Goal: Contribute content: Add original content to the website for others to see

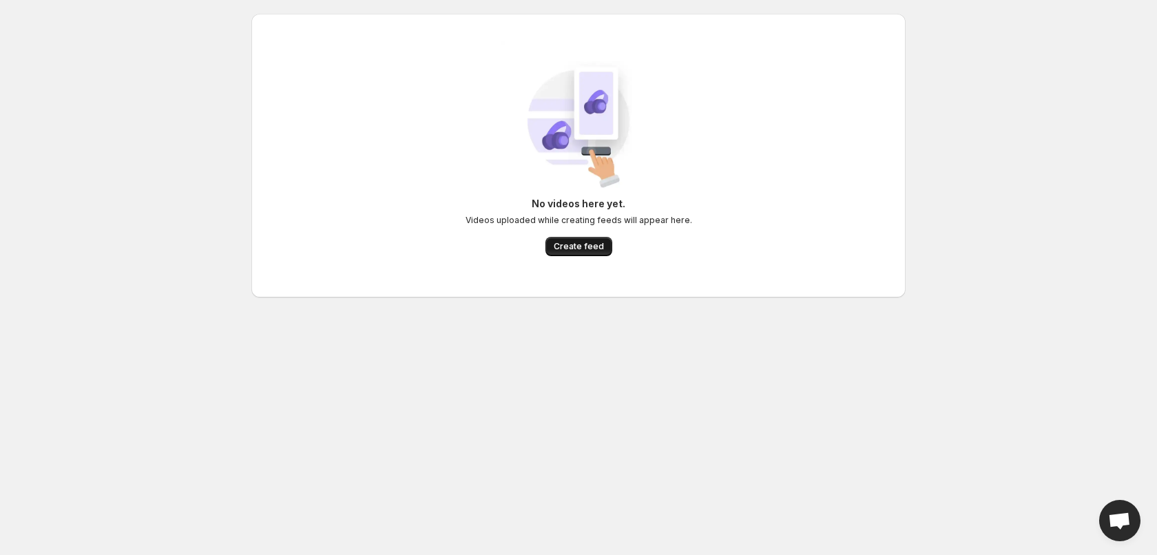
click at [566, 247] on span "Create feed" at bounding box center [579, 246] width 50 height 11
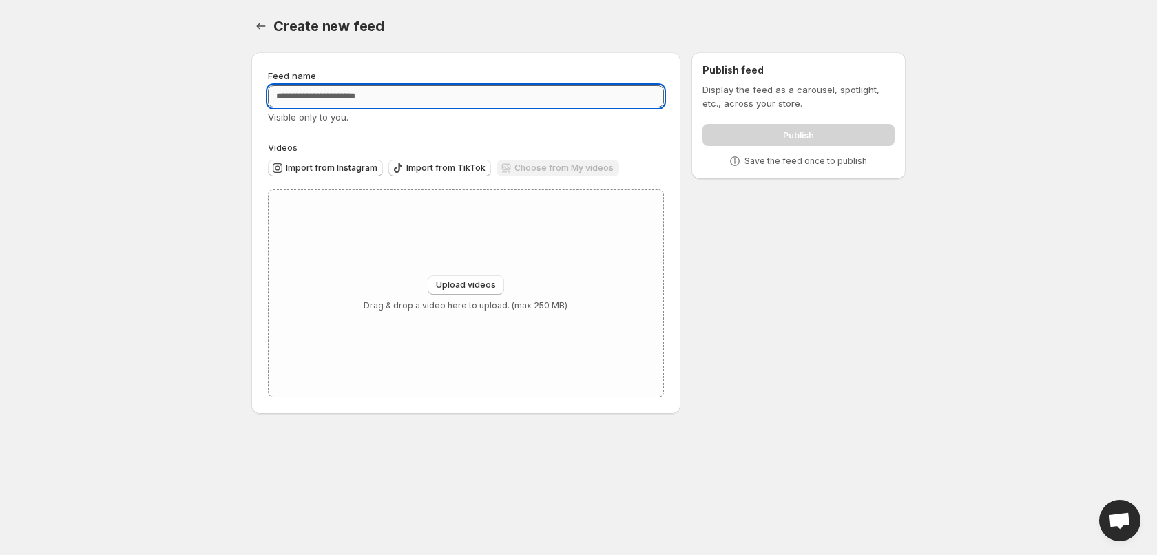
click at [415, 101] on input "Feed name" at bounding box center [466, 96] width 396 height 22
type input "********"
click at [474, 273] on div "Upload videos Drag & drop a video here to upload. (max 250 MB)" at bounding box center [466, 293] width 395 height 207
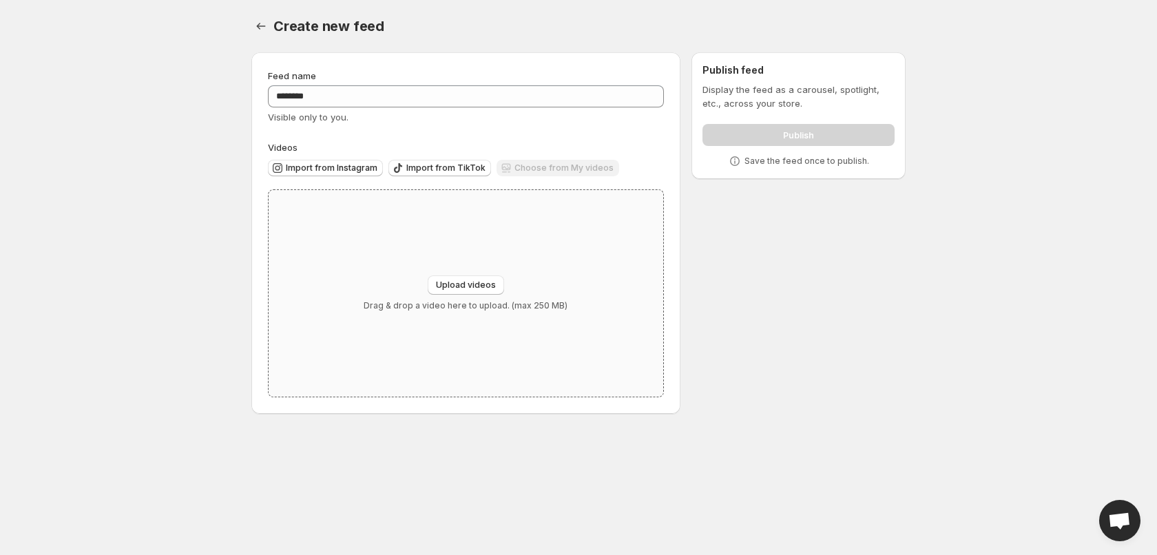
type input "**********"
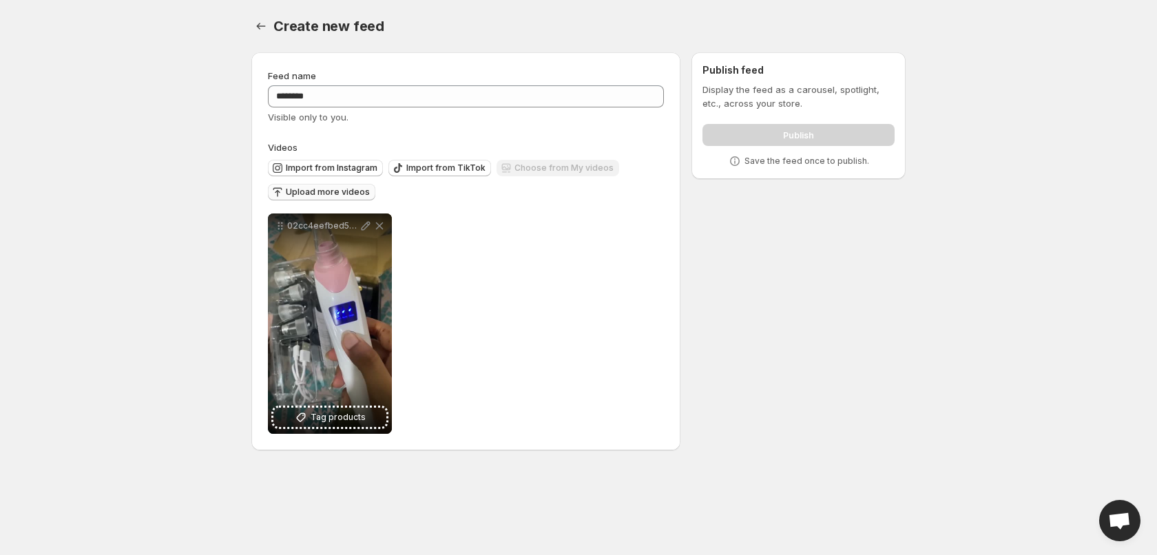
click at [335, 195] on span "Upload more videos" at bounding box center [328, 192] width 84 height 11
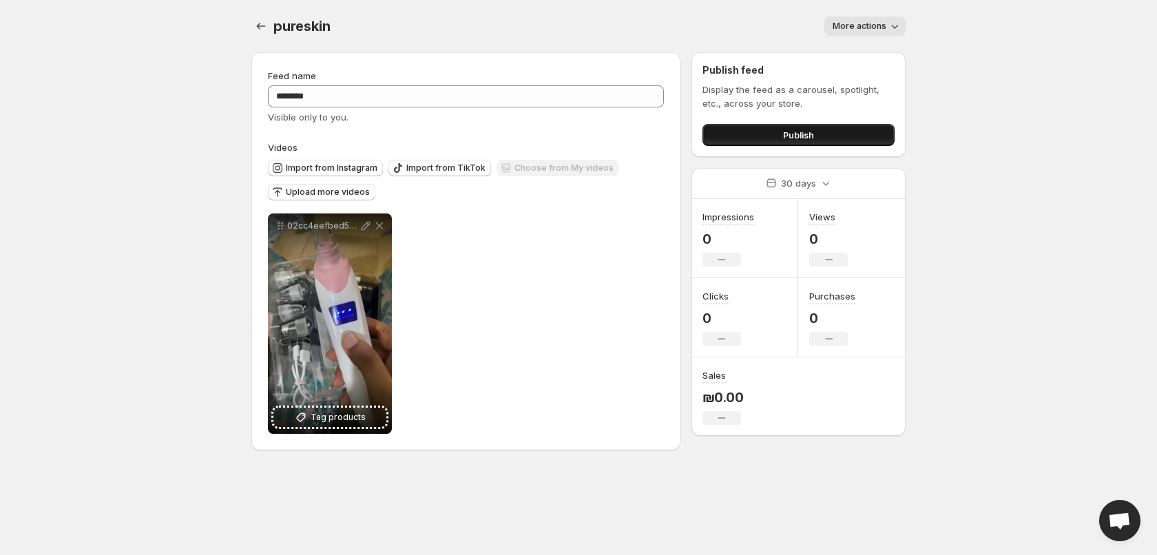
click at [718, 140] on button "Publish" at bounding box center [798, 135] width 192 height 22
click at [753, 138] on button "Publish" at bounding box center [798, 135] width 192 height 22
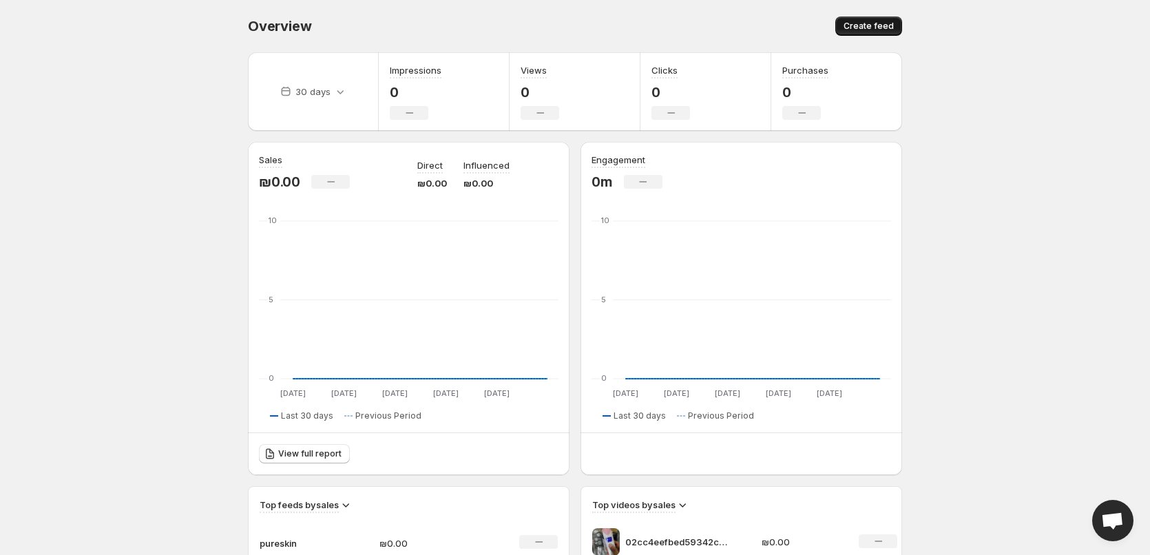
click at [879, 29] on span "Create feed" at bounding box center [869, 26] width 50 height 11
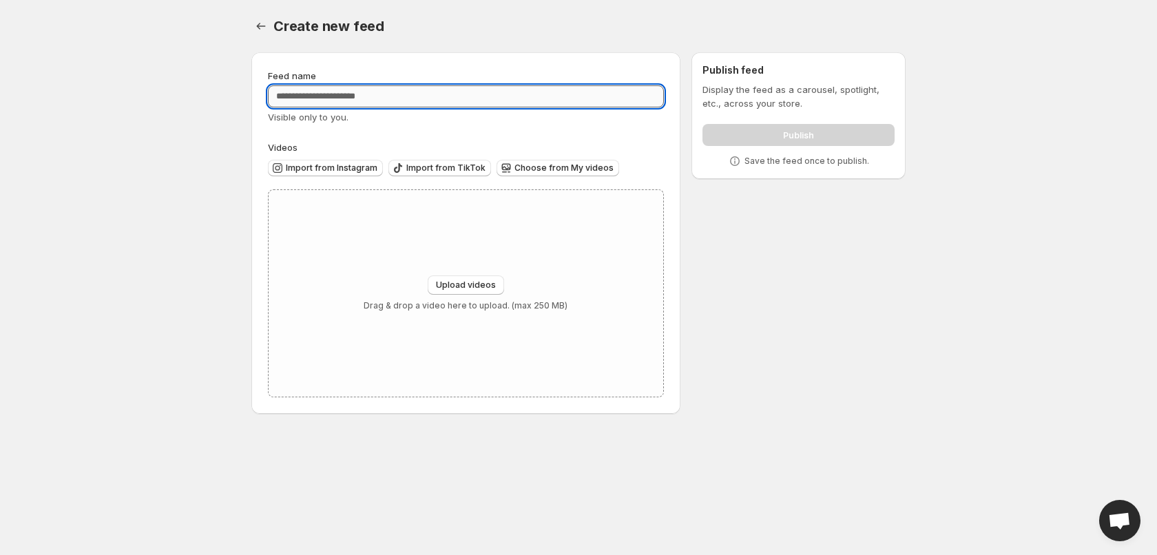
click at [376, 100] on input "Feed name" at bounding box center [466, 96] width 396 height 22
type input "********"
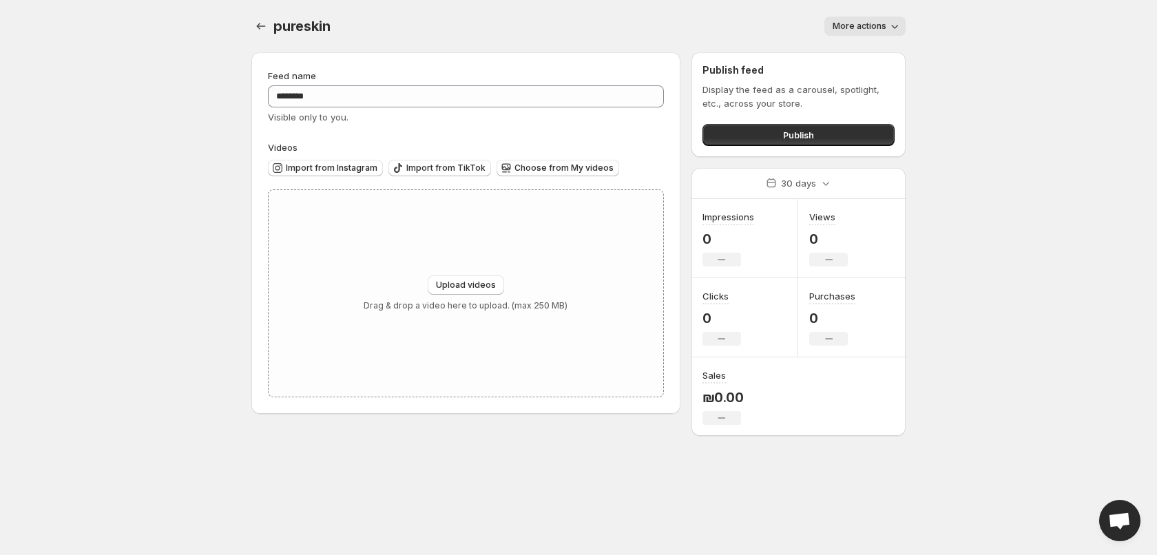
click at [841, 23] on span "More actions" at bounding box center [860, 26] width 54 height 11
click at [975, 33] on body "Home Feeds Videos Subscription Settings pureskin. This page is ready pureskin M…" at bounding box center [578, 277] width 1157 height 555
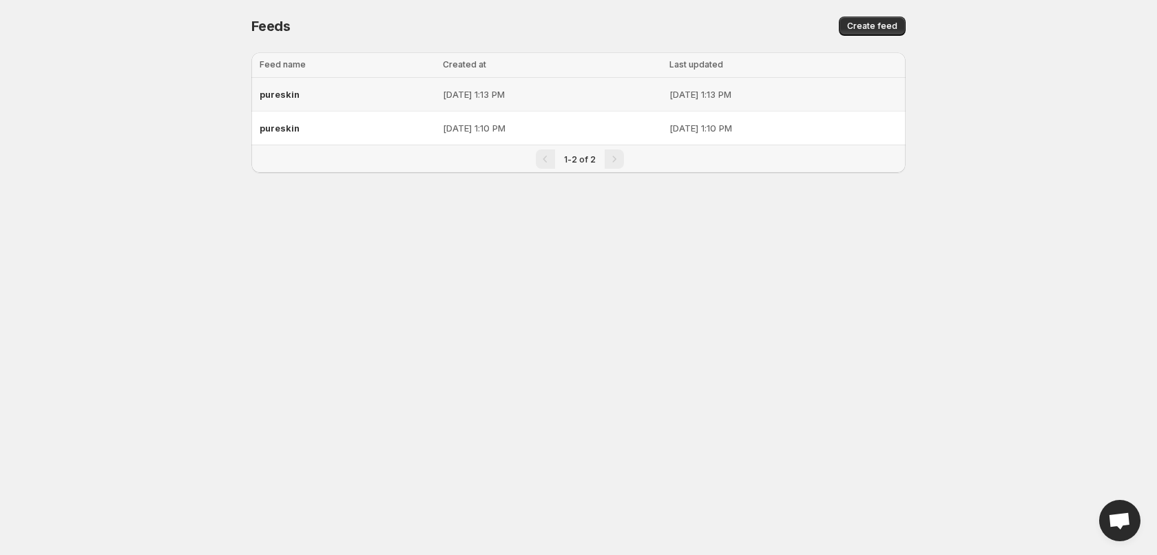
click at [443, 90] on p "[DATE] 1:13 PM" at bounding box center [552, 94] width 218 height 14
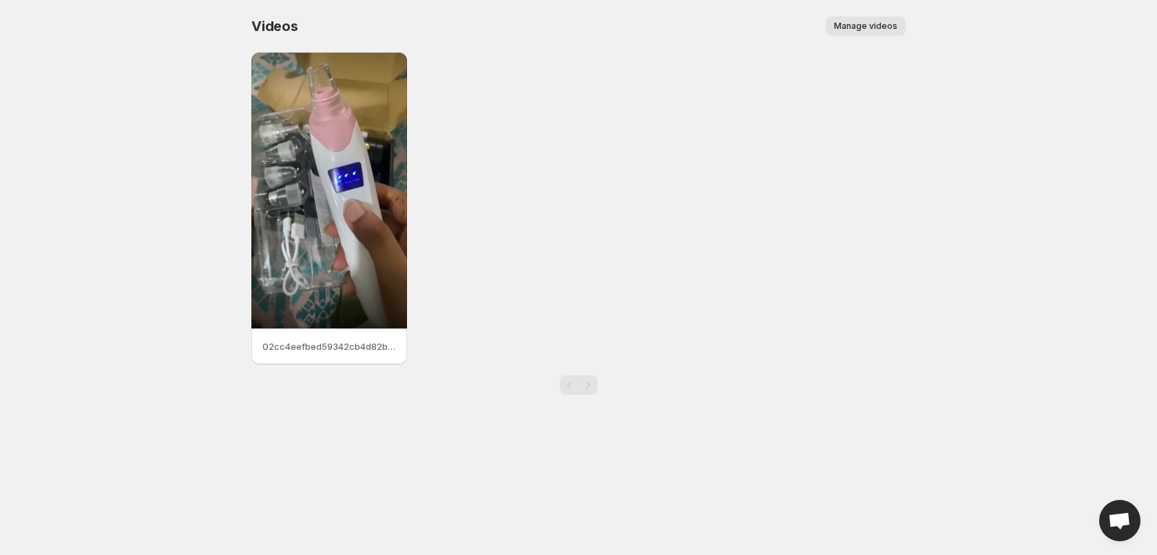
click at [853, 24] on span "Manage videos" at bounding box center [865, 26] width 63 height 11
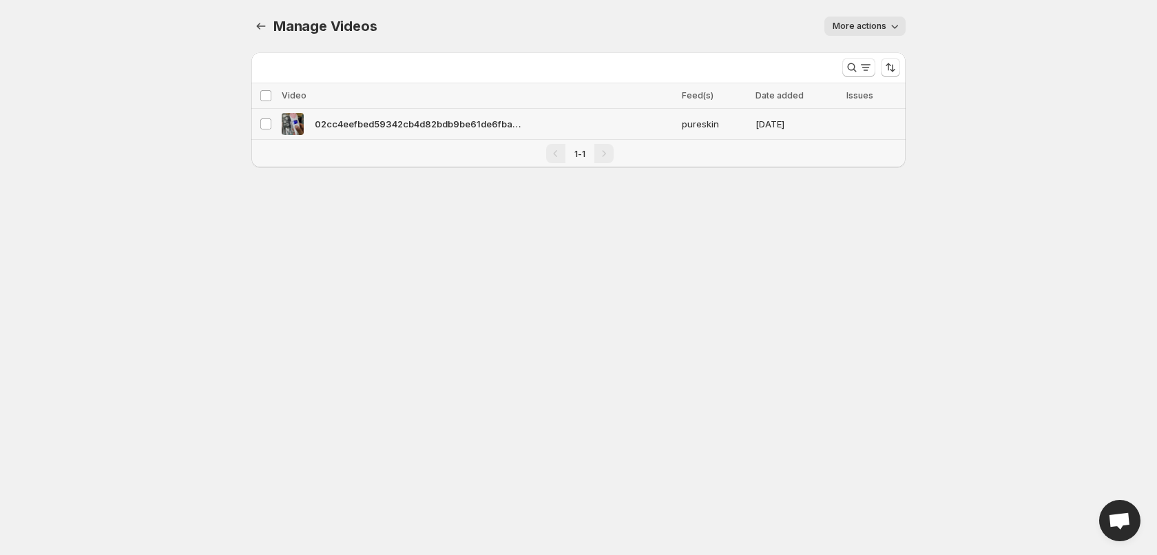
click at [642, 129] on div "02cc4eefbed59342cb4d82bdb9be61de6fba3305f30" at bounding box center [478, 124] width 392 height 22
click at [876, 22] on span "More actions" at bounding box center [860, 26] width 54 height 11
click at [944, 12] on body "Home Feeds Videos Subscription Settings Manage Videos. This page is ready Manag…" at bounding box center [578, 277] width 1157 height 555
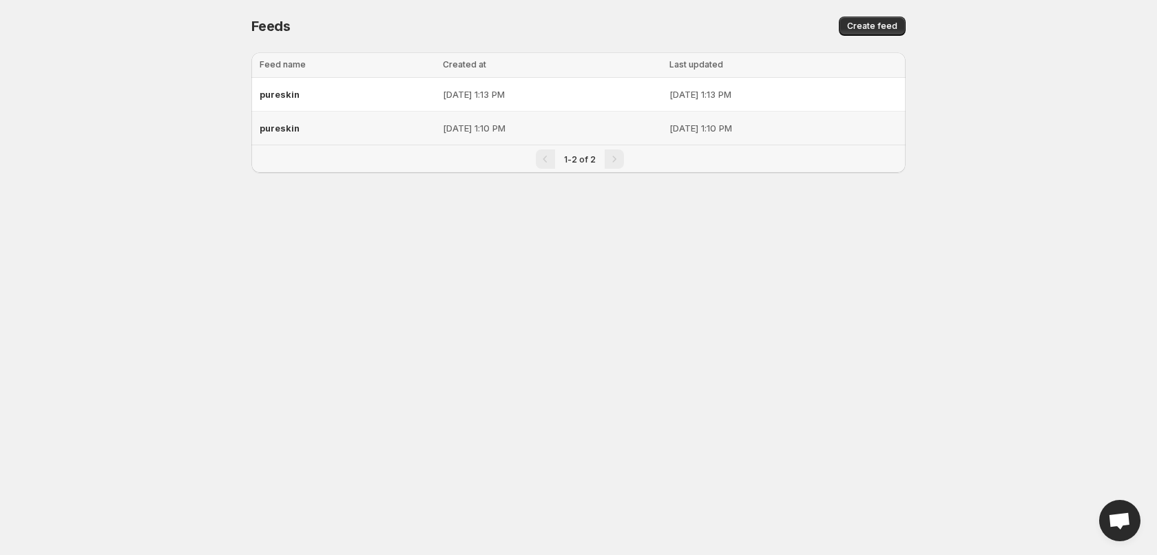
click at [355, 134] on div "pureskin" at bounding box center [347, 128] width 175 height 25
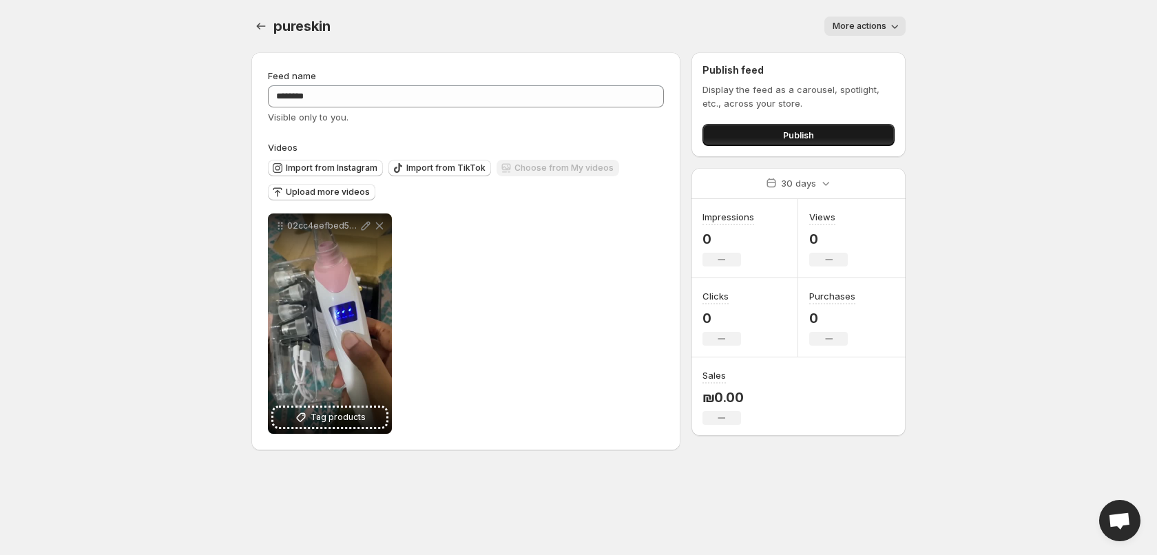
click at [713, 135] on button "Publish" at bounding box center [798, 135] width 192 height 22
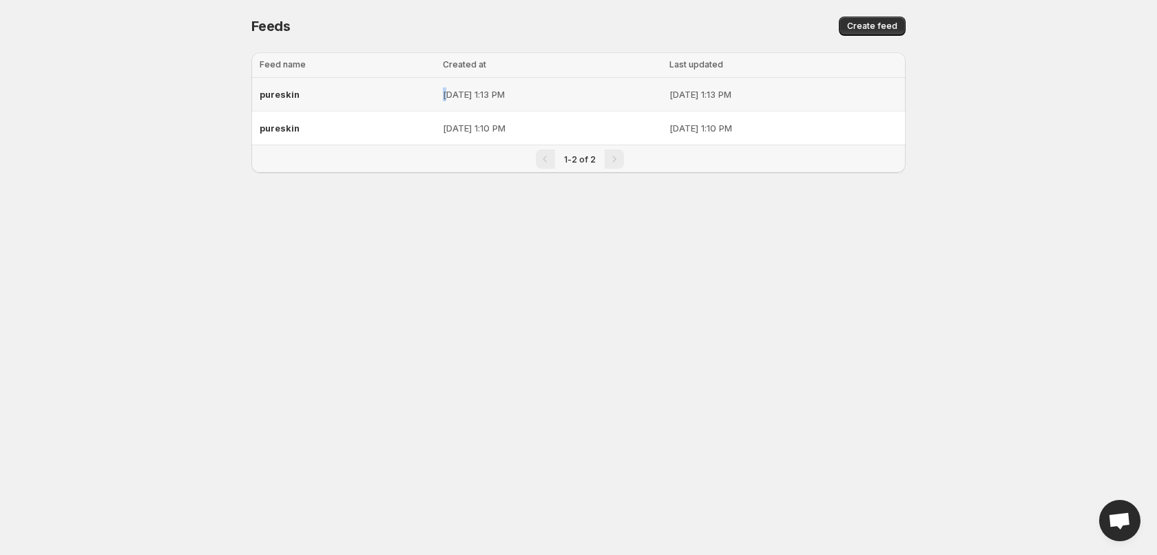
click at [443, 90] on p "Aug 17, 2025, 1:13 PM" at bounding box center [552, 94] width 218 height 14
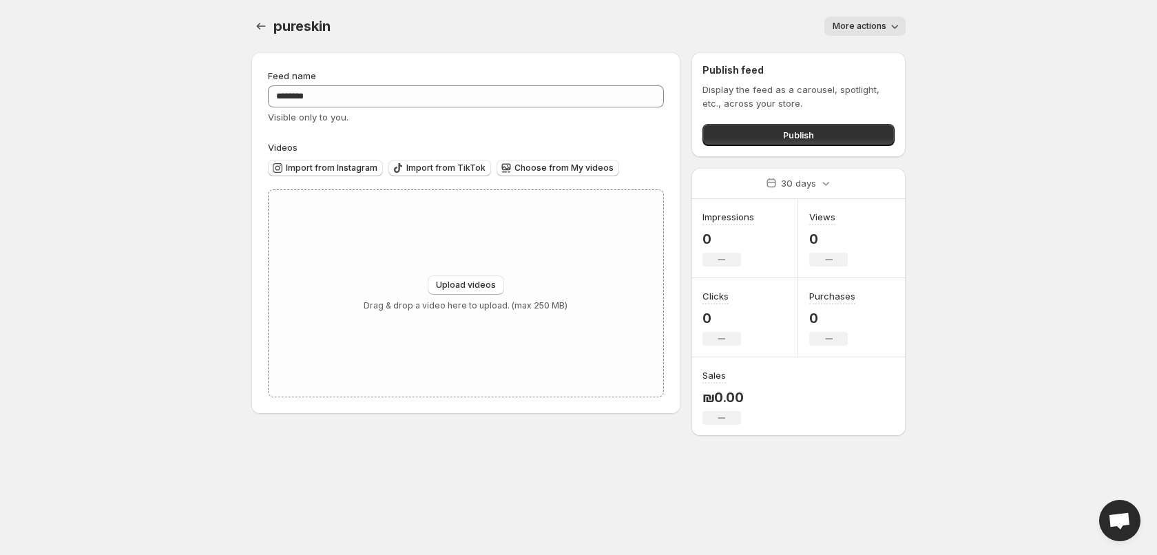
click at [271, 26] on div at bounding box center [262, 26] width 22 height 19
click at [867, 22] on span "More actions" at bounding box center [860, 26] width 54 height 11
click at [848, 51] on span "Delete" at bounding box center [849, 55] width 28 height 11
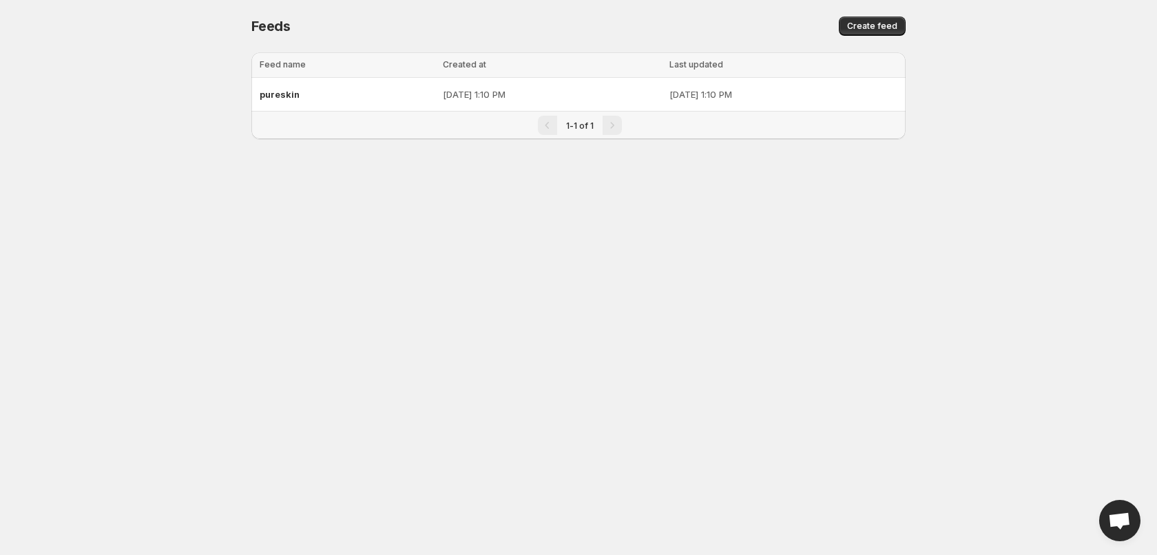
click at [382, 91] on div "pureskin" at bounding box center [347, 94] width 175 height 25
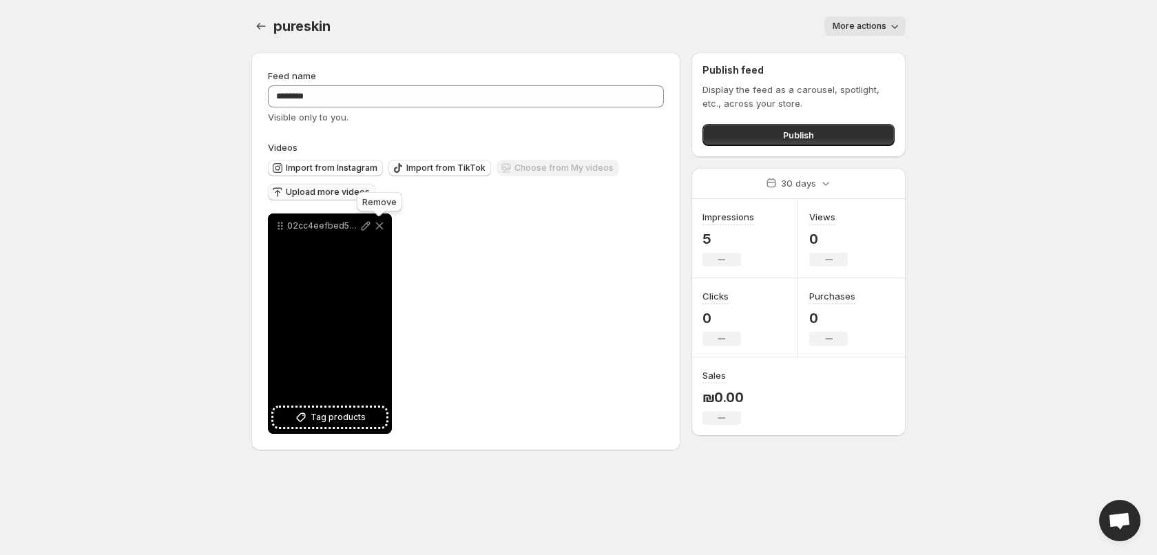
click at [331, 192] on span "Upload more videos" at bounding box center [328, 192] width 84 height 11
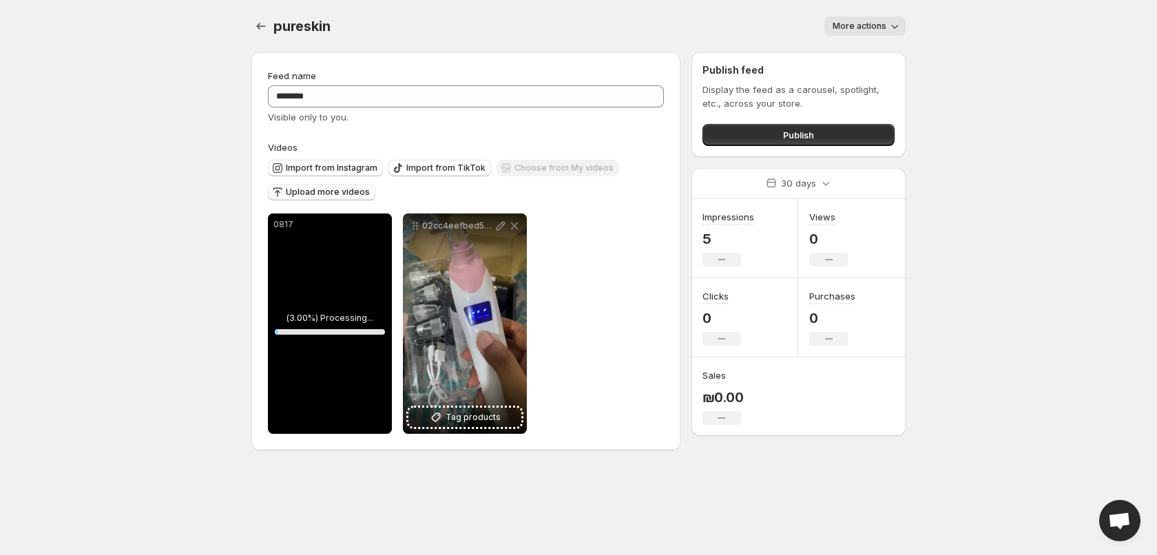
click at [315, 193] on span "Upload more videos" at bounding box center [328, 192] width 84 height 11
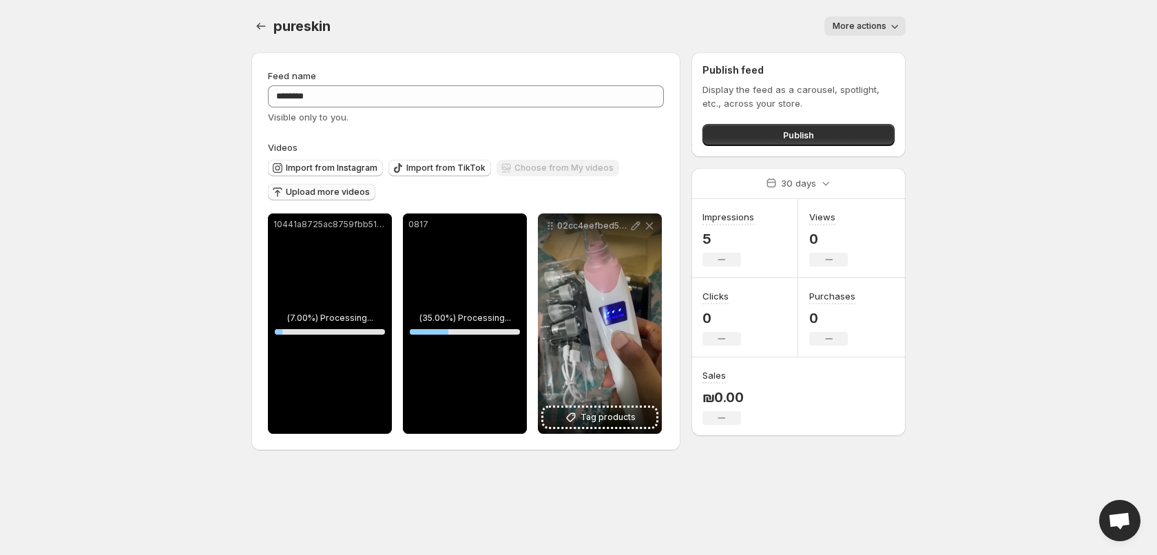
click at [326, 191] on span "Upload more videos" at bounding box center [328, 192] width 84 height 11
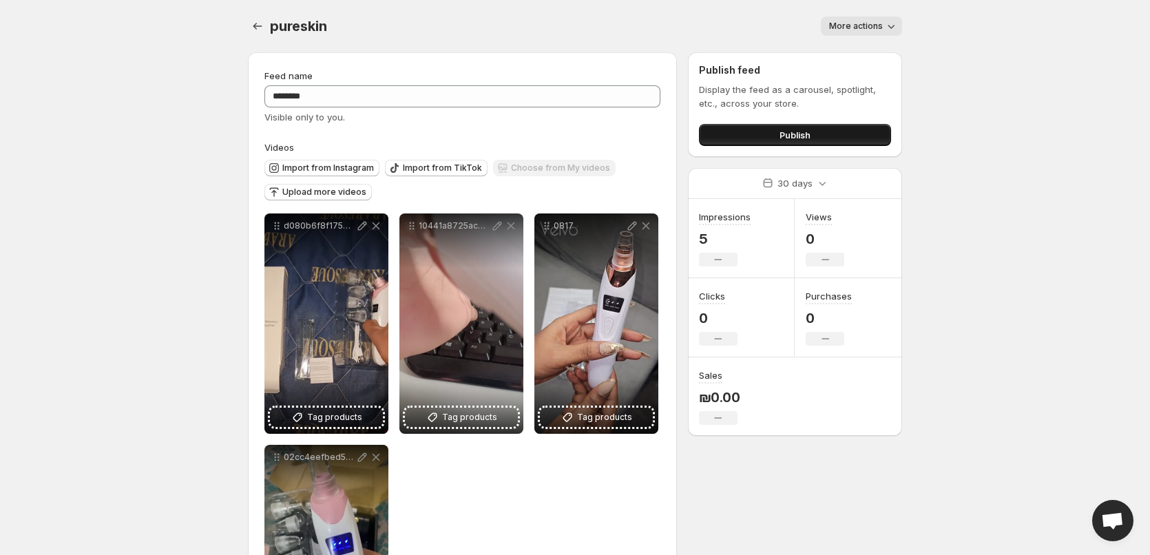
click at [753, 143] on button "Publish" at bounding box center [795, 135] width 192 height 22
click at [691, 61] on div "Publish feed Display the feed as a carousel, spotlight, etc., across your store…" at bounding box center [795, 104] width 214 height 105
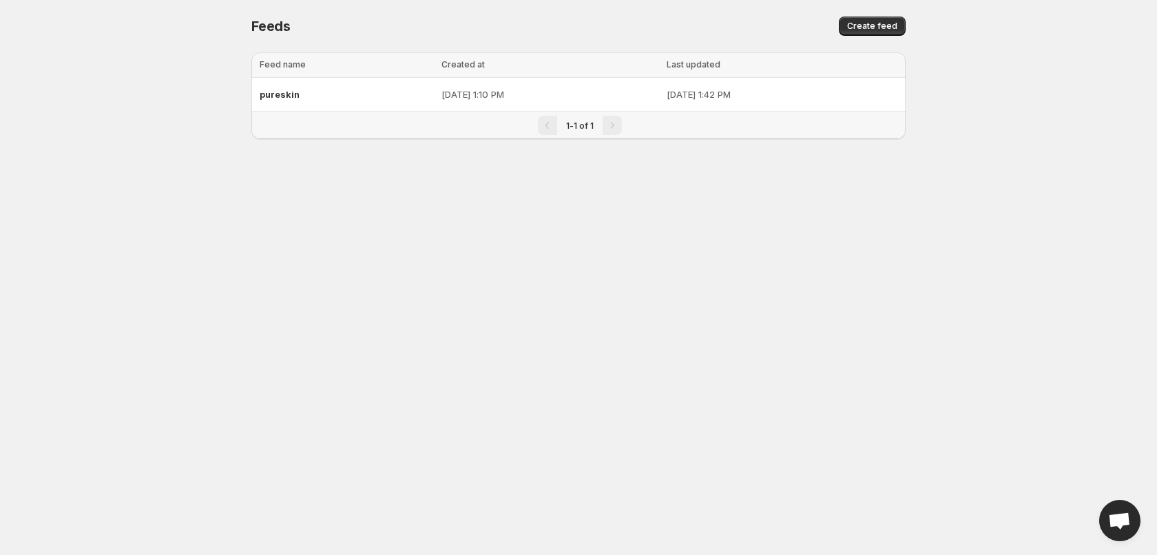
click at [289, 98] on span "pureskin" at bounding box center [280, 94] width 40 height 11
